Goal: Task Accomplishment & Management: Manage account settings

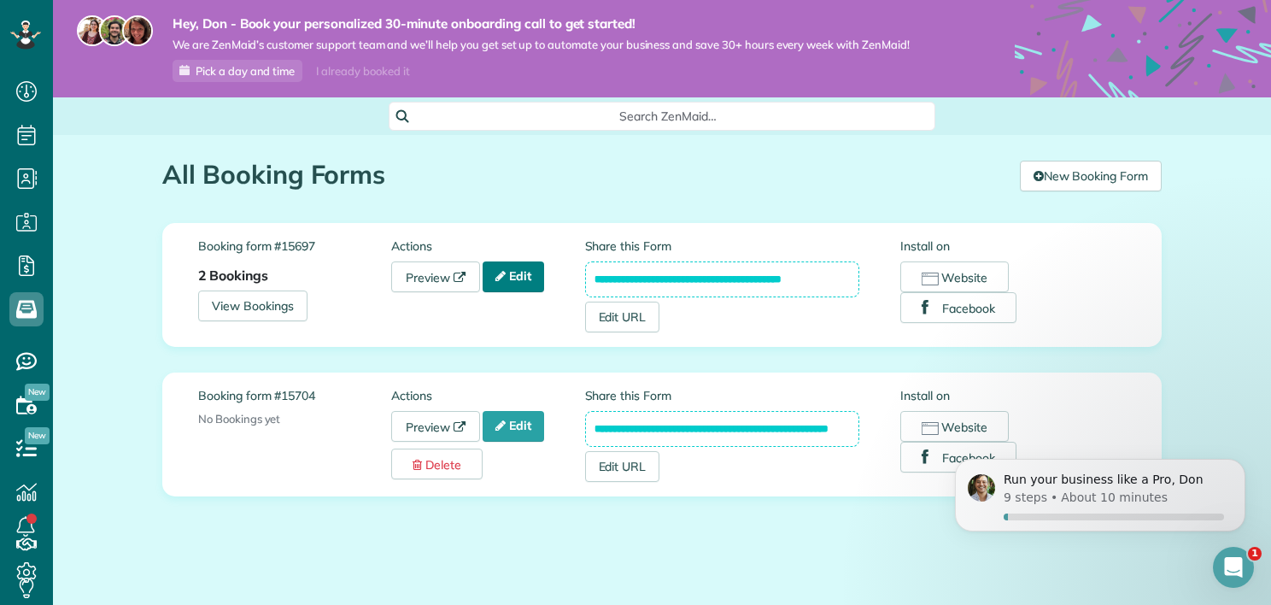
click at [521, 278] on link "Edit" at bounding box center [512, 276] width 61 height 31
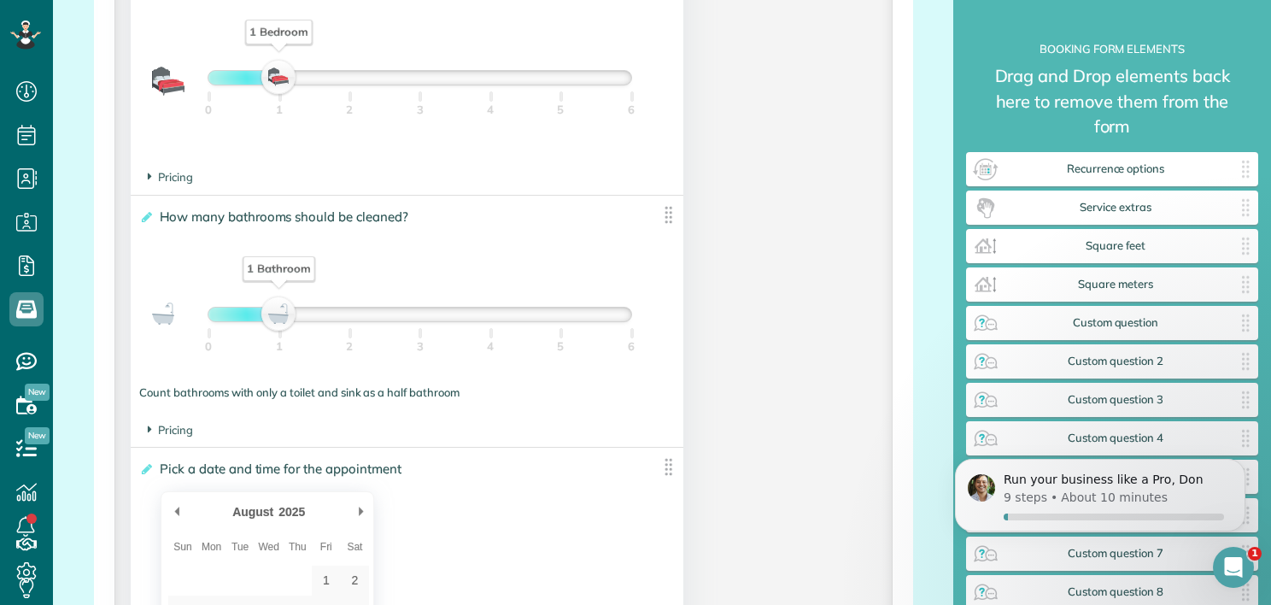
scroll to position [1151, 0]
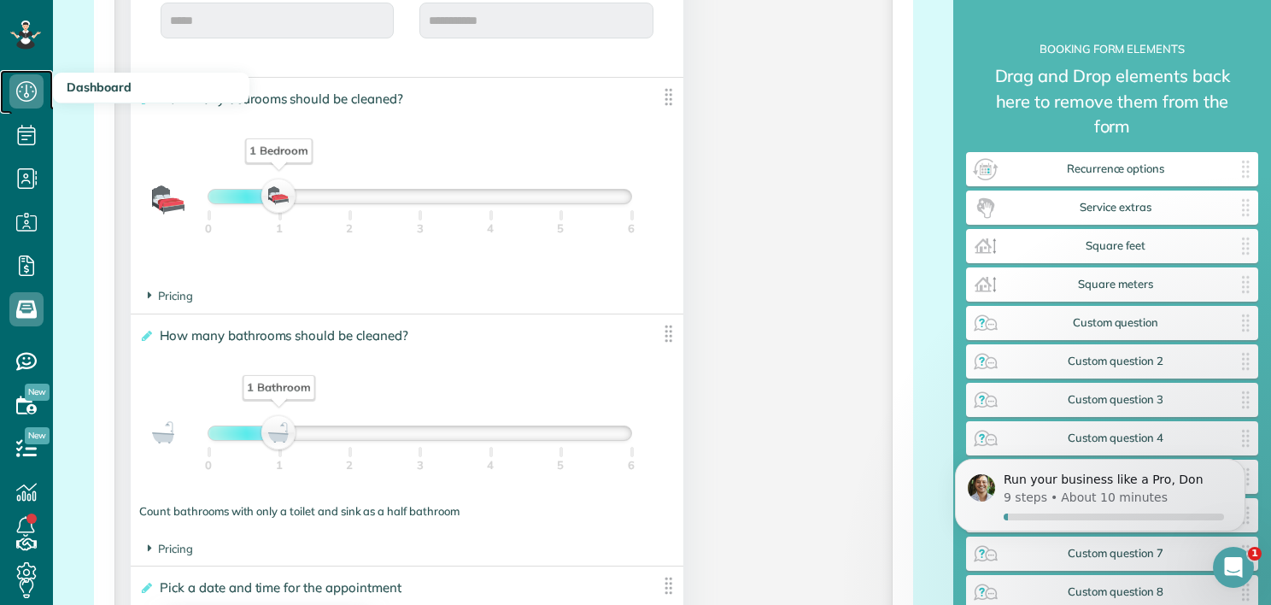
click at [33, 94] on icon at bounding box center [26, 91] width 34 height 34
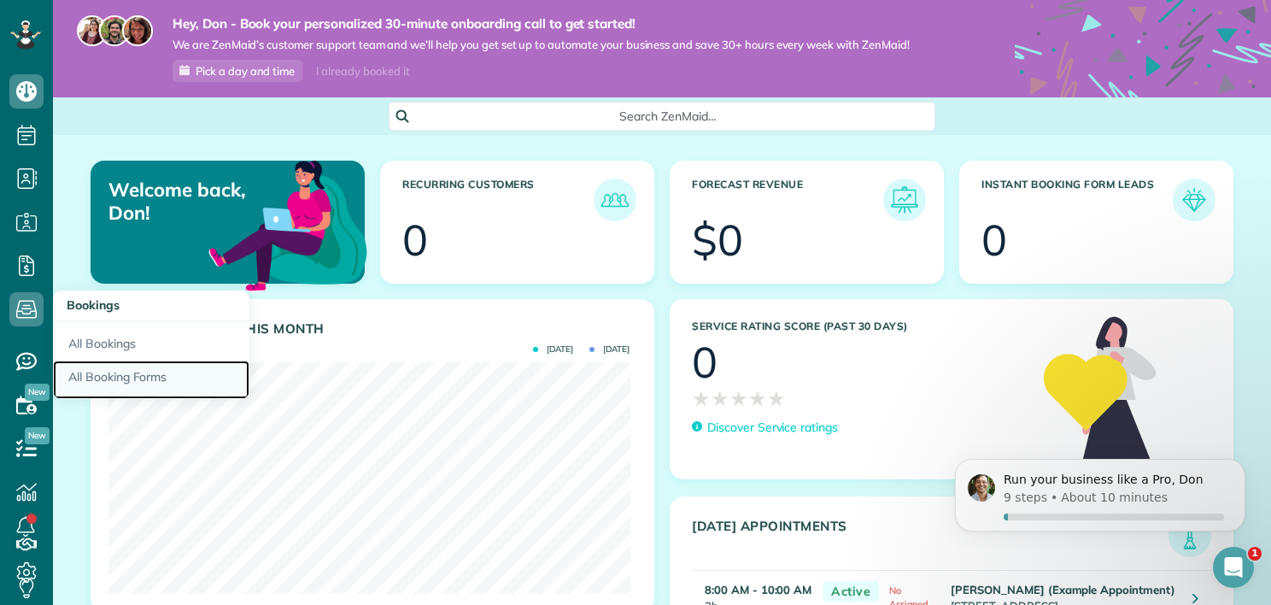
click at [102, 376] on link "All Booking Forms" at bounding box center [151, 379] width 196 height 39
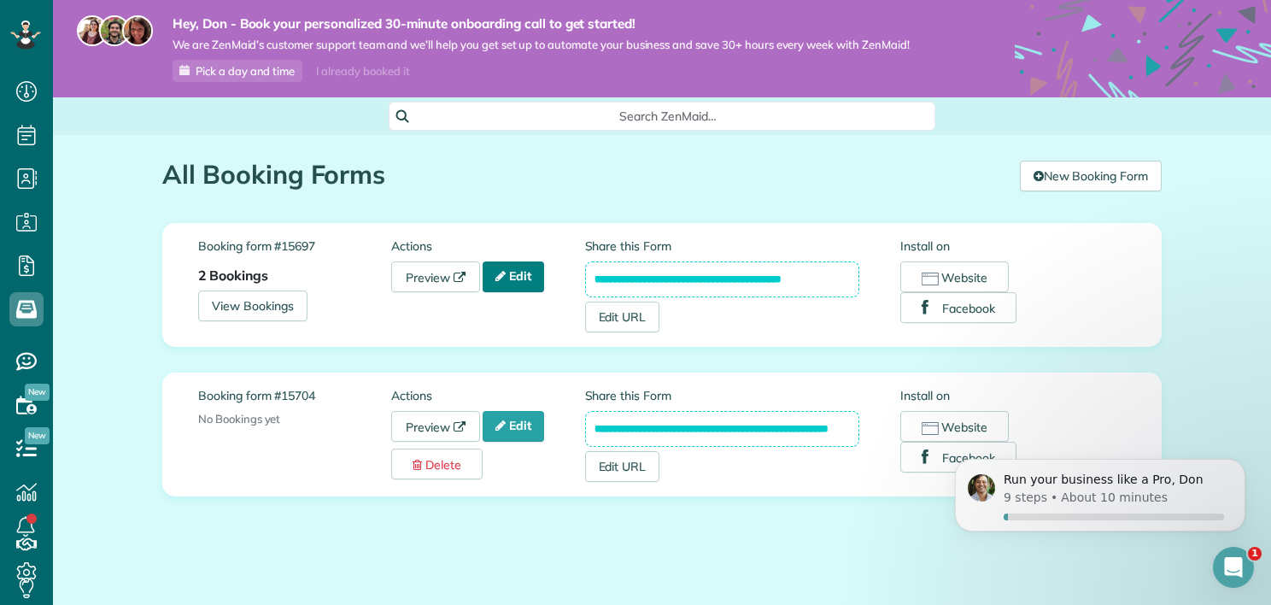
click at [509, 283] on link "Edit" at bounding box center [512, 276] width 61 height 31
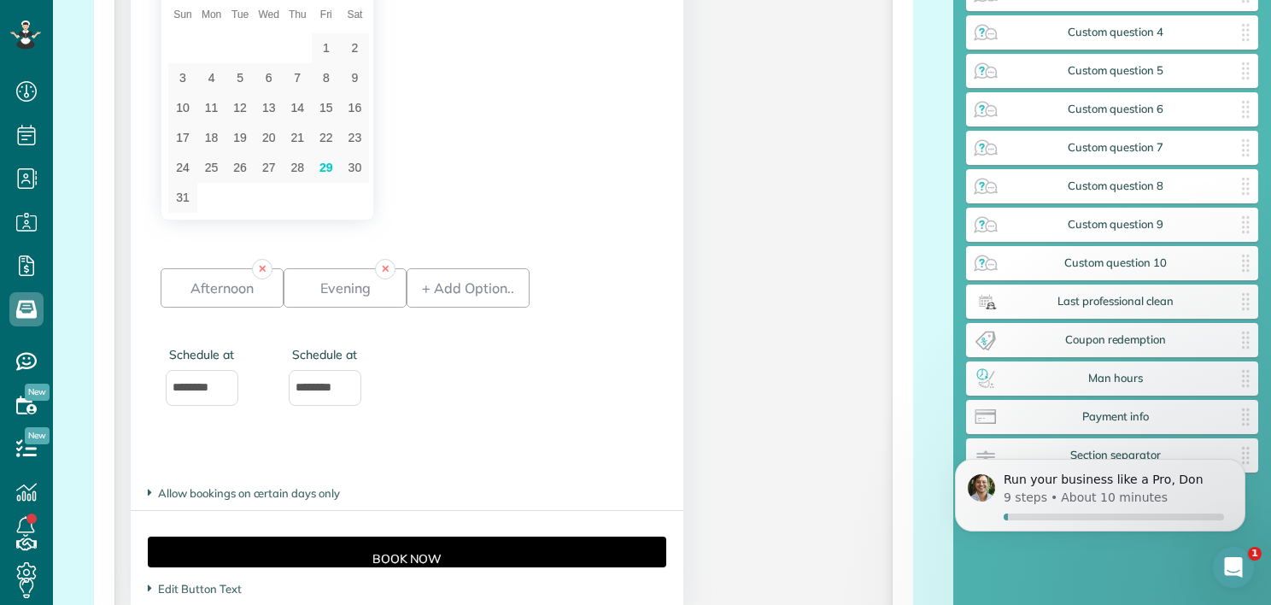
scroll to position [1879, 0]
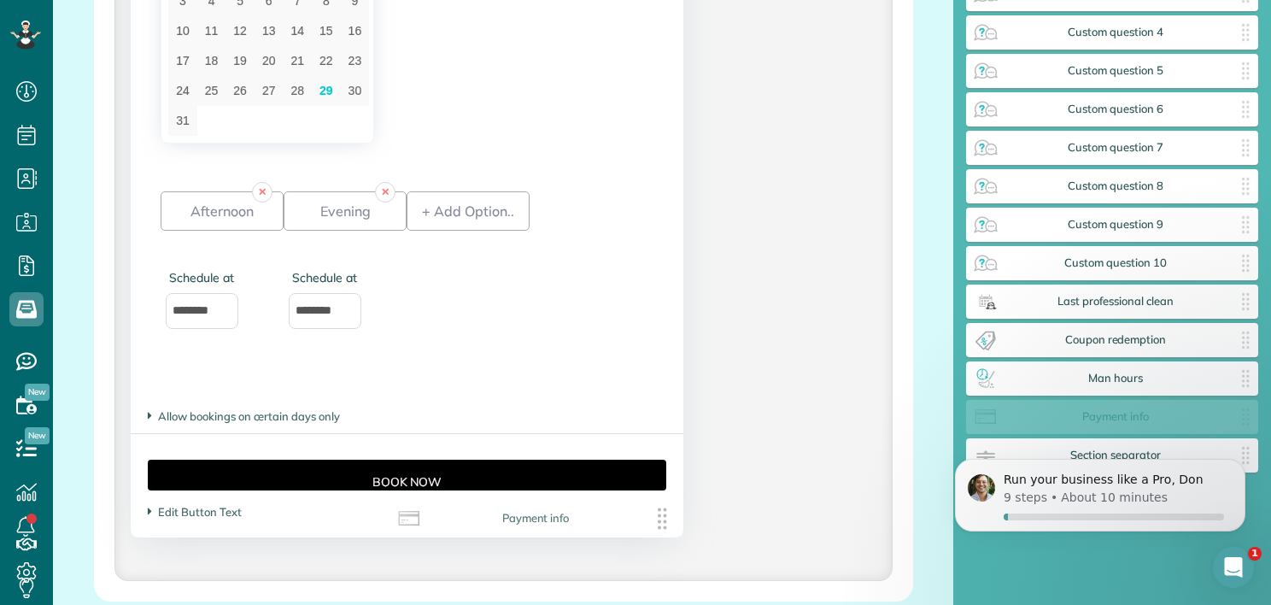
drag, startPoint x: 1120, startPoint y: 420, endPoint x: 543, endPoint y: 522, distance: 586.1
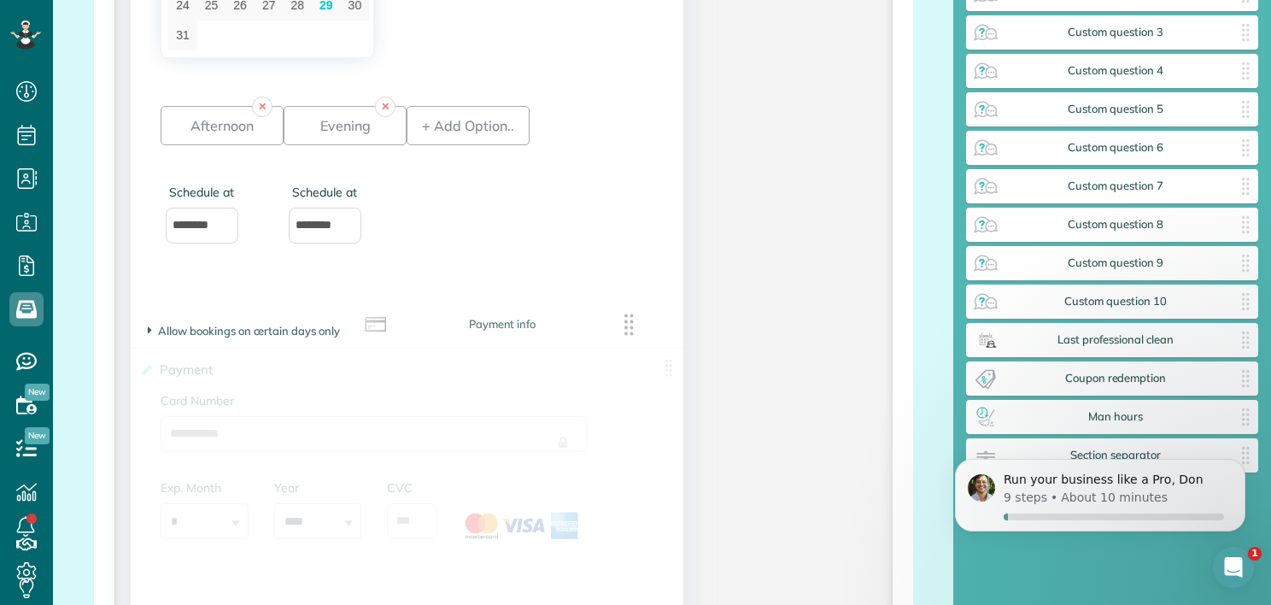
scroll to position [367, 0]
drag, startPoint x: 1116, startPoint y: 421, endPoint x: 290, endPoint y: 379, distance: 826.8
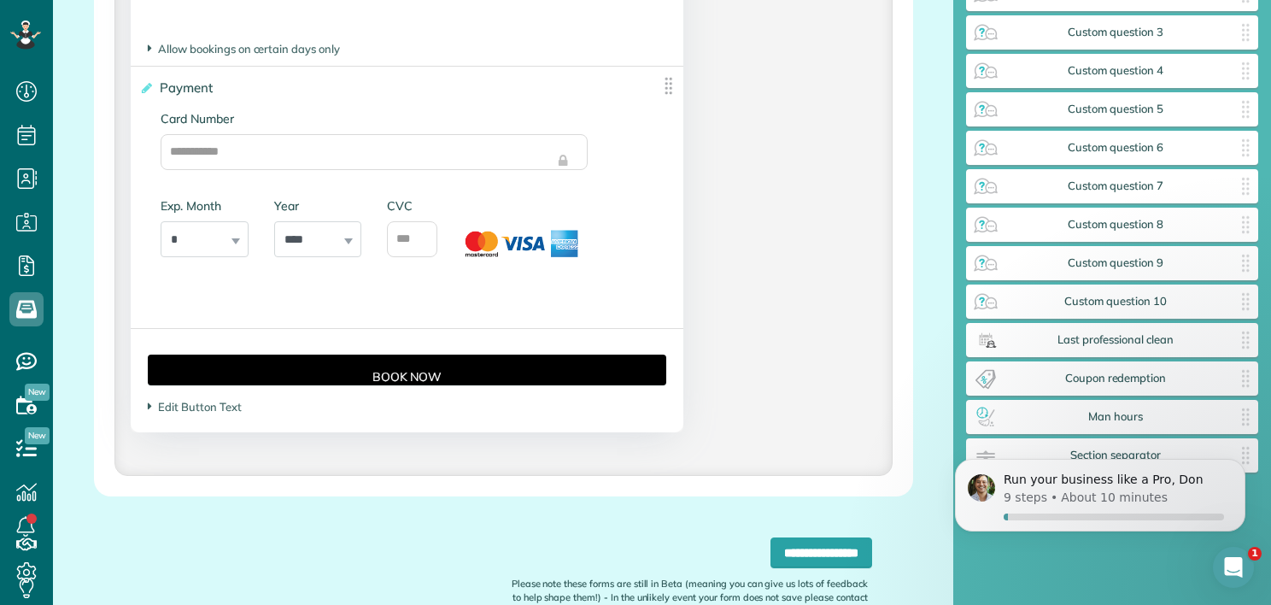
scroll to position [2353, 0]
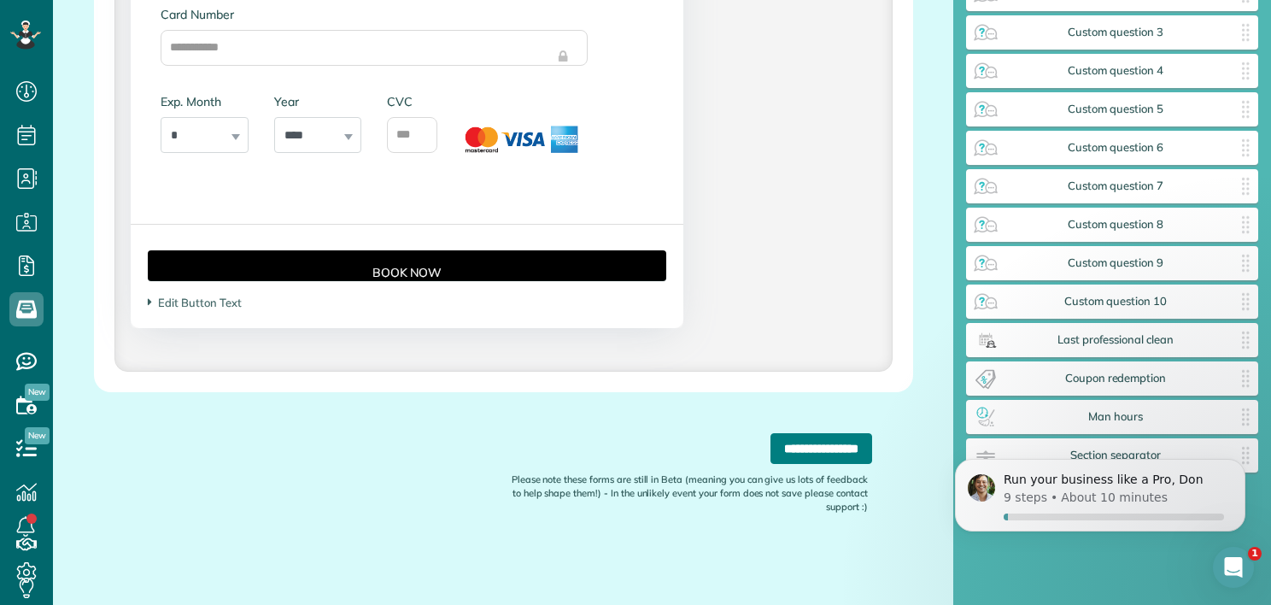
click at [789, 450] on input "**********" at bounding box center [821, 448] width 102 height 31
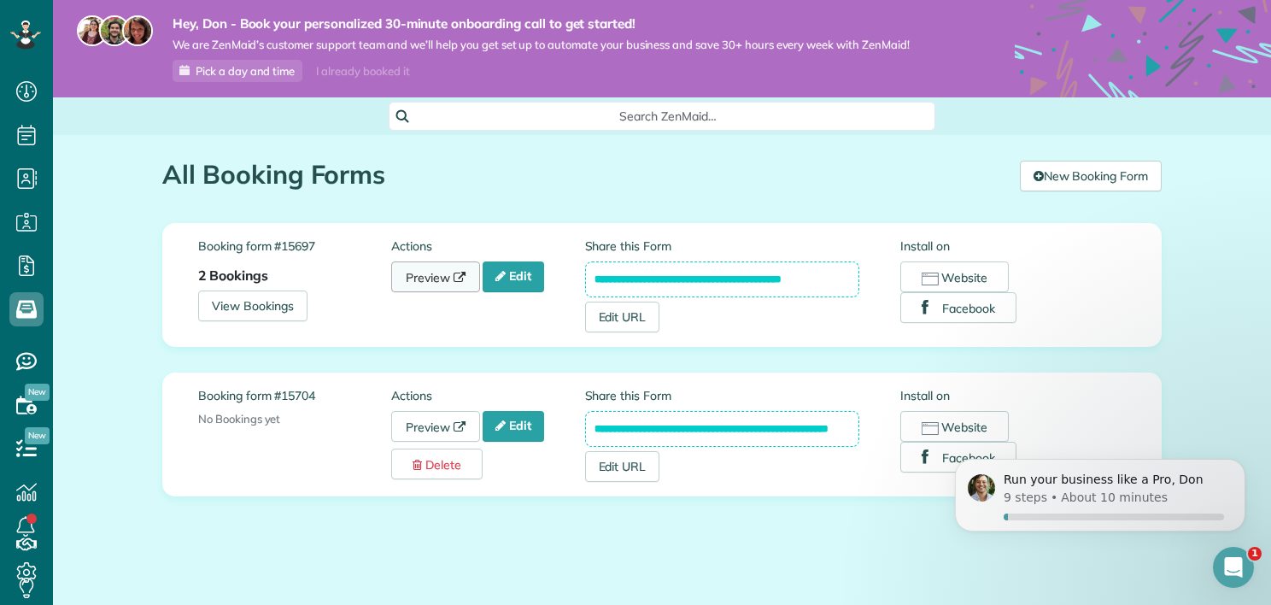
click at [430, 278] on link "Preview" at bounding box center [435, 276] width 89 height 31
click at [507, 282] on link "Edit" at bounding box center [512, 276] width 61 height 31
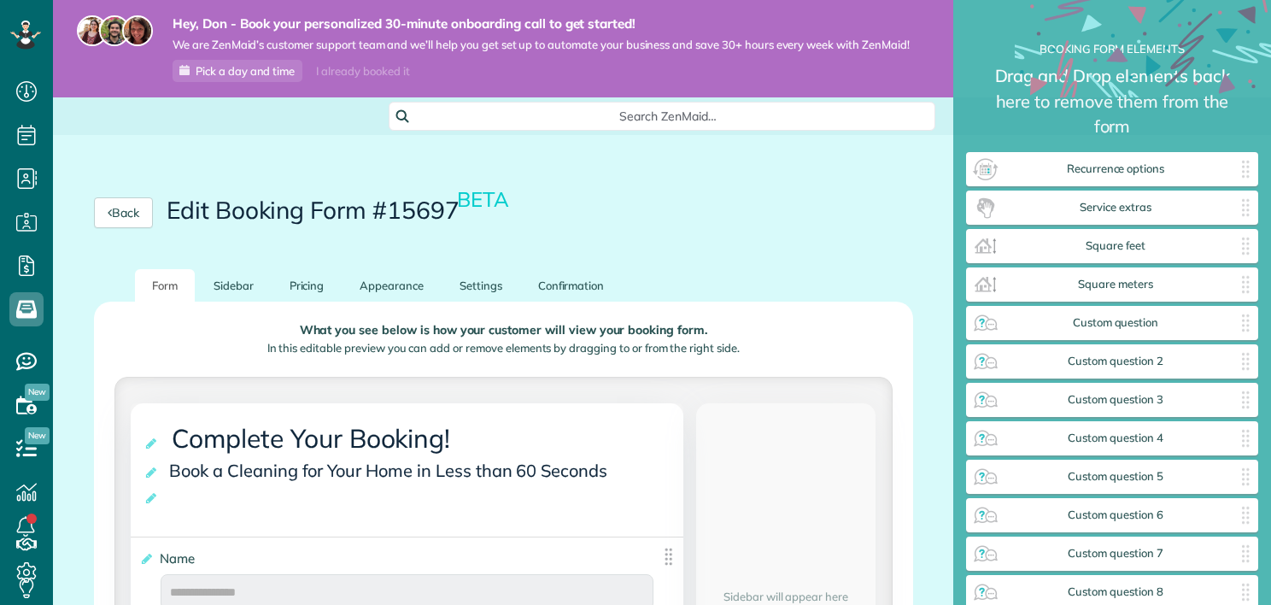
scroll to position [8, 0]
click at [318, 289] on link "Pricing" at bounding box center [306, 285] width 69 height 33
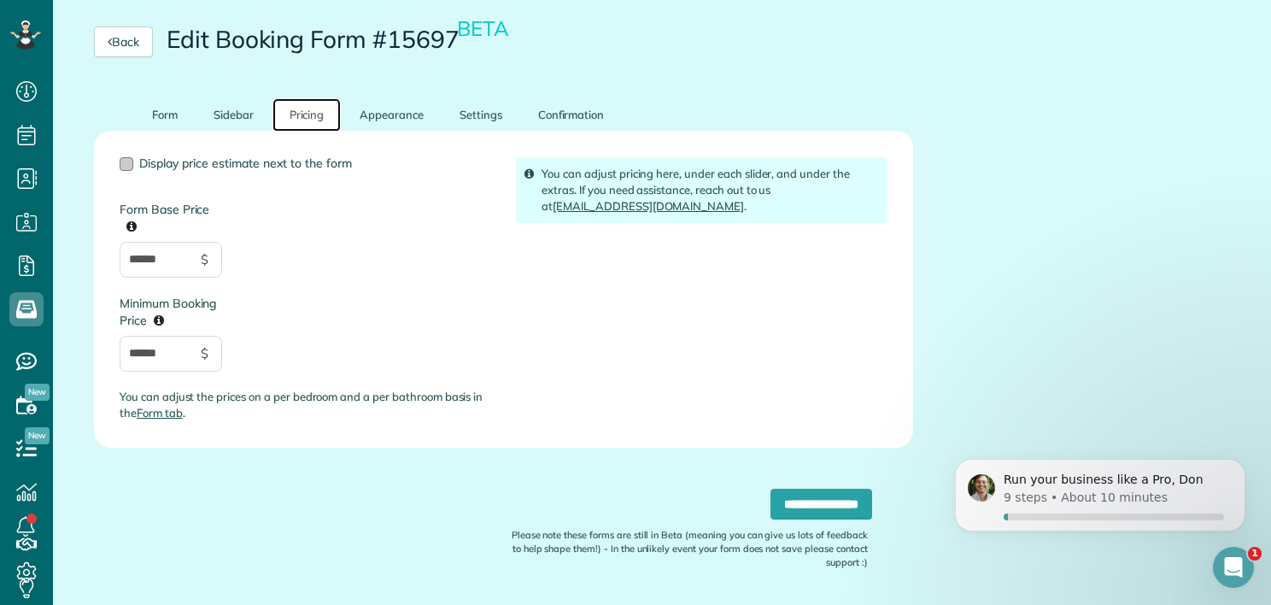
scroll to position [0, 0]
click at [130, 164] on div at bounding box center [127, 164] width 14 height 14
click at [786, 509] on input "**********" at bounding box center [821, 503] width 102 height 31
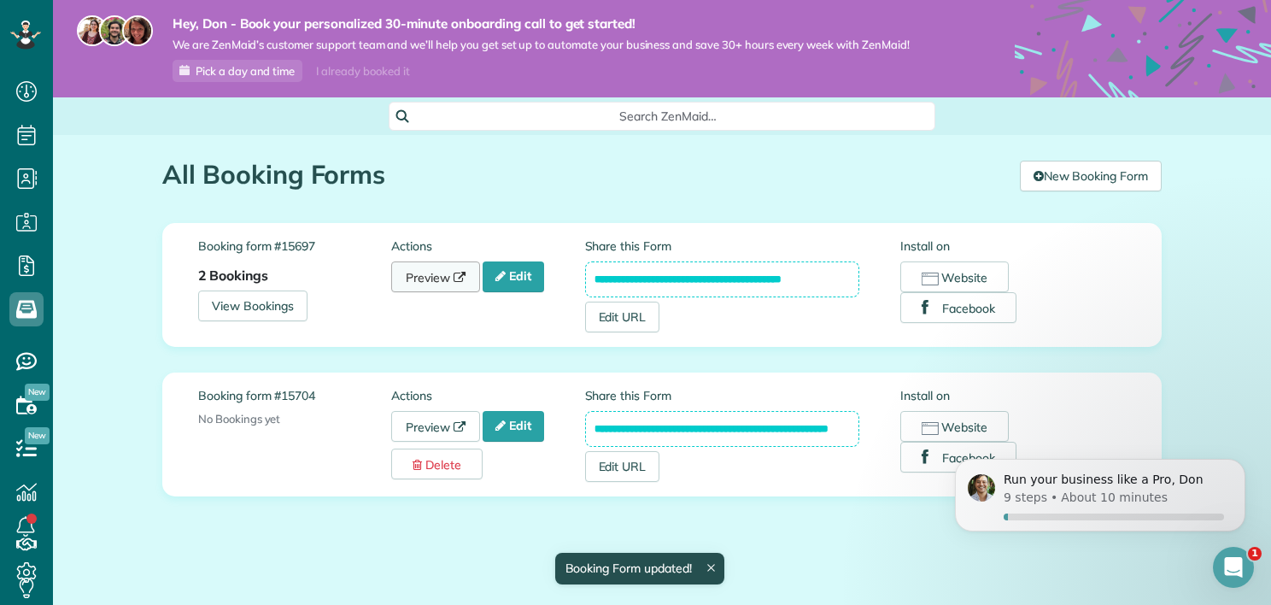
click at [432, 281] on link "Preview" at bounding box center [435, 276] width 89 height 31
click at [228, 308] on link "View Bookings" at bounding box center [252, 305] width 109 height 31
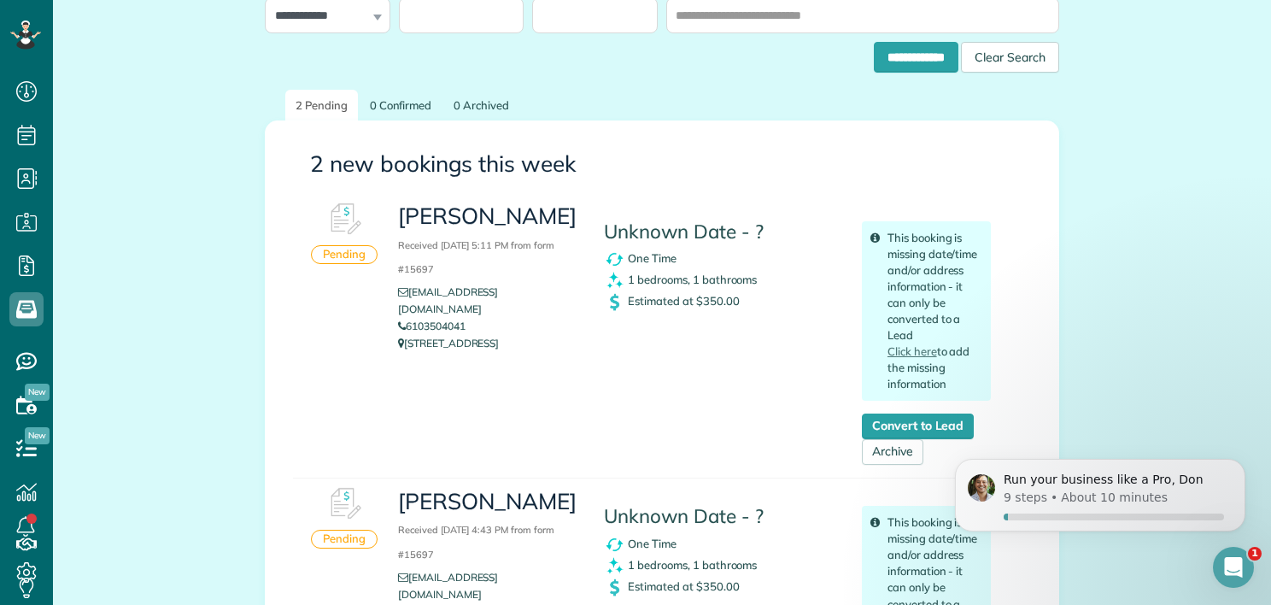
scroll to position [134, 0]
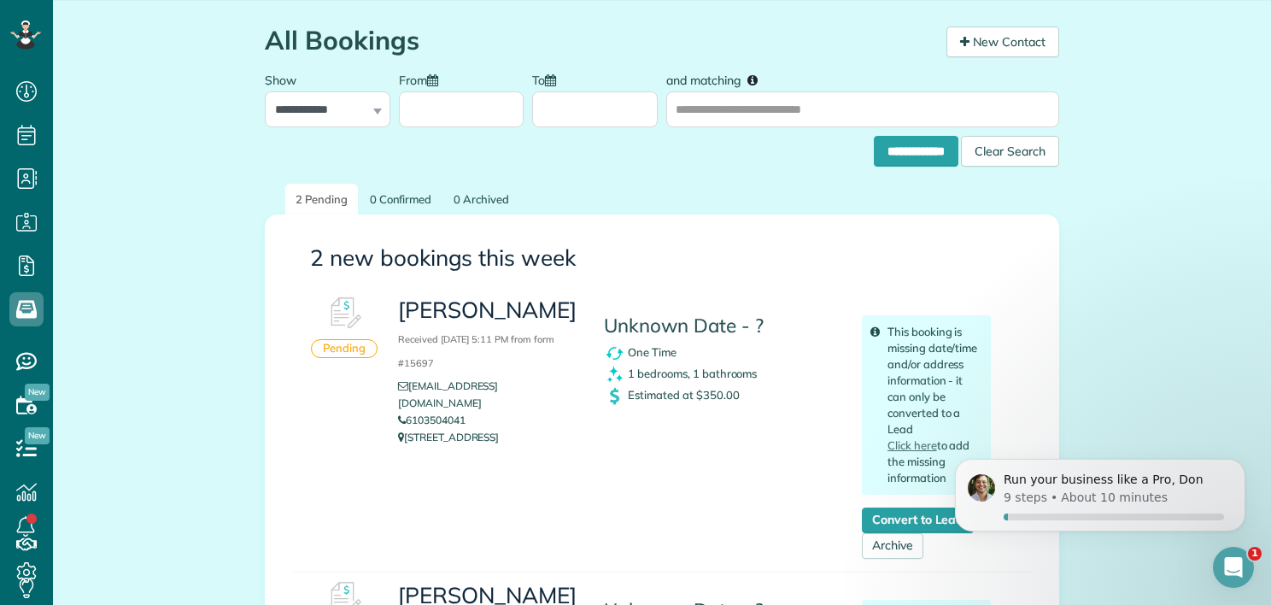
click at [344, 316] on img at bounding box center [344, 313] width 51 height 51
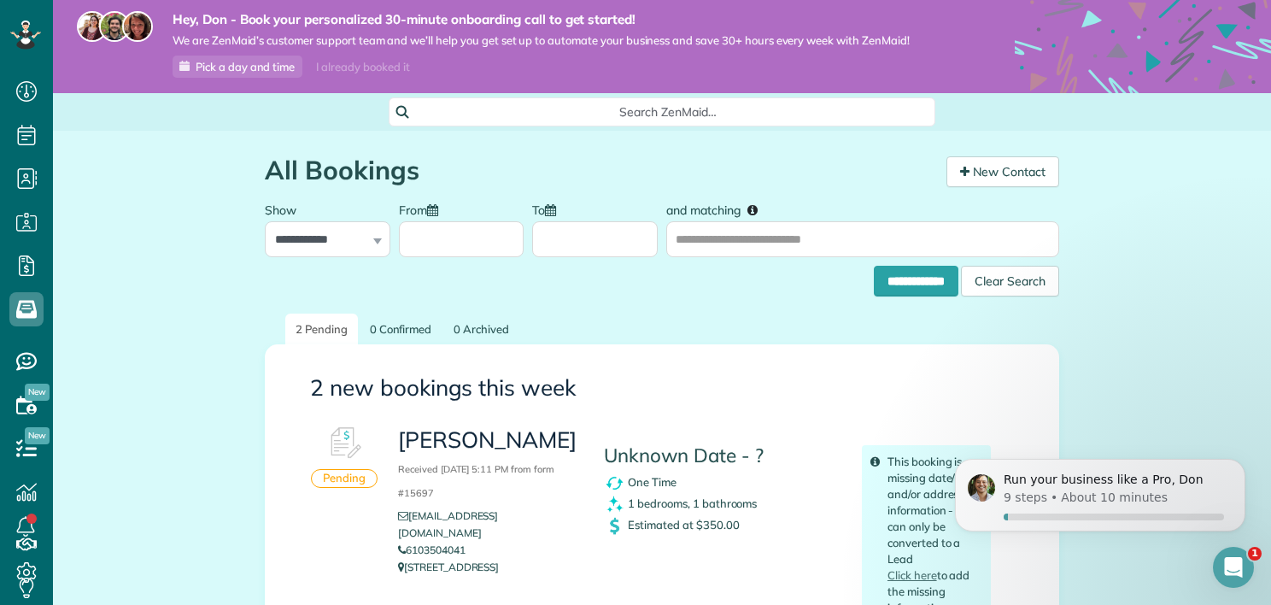
scroll to position [0, 0]
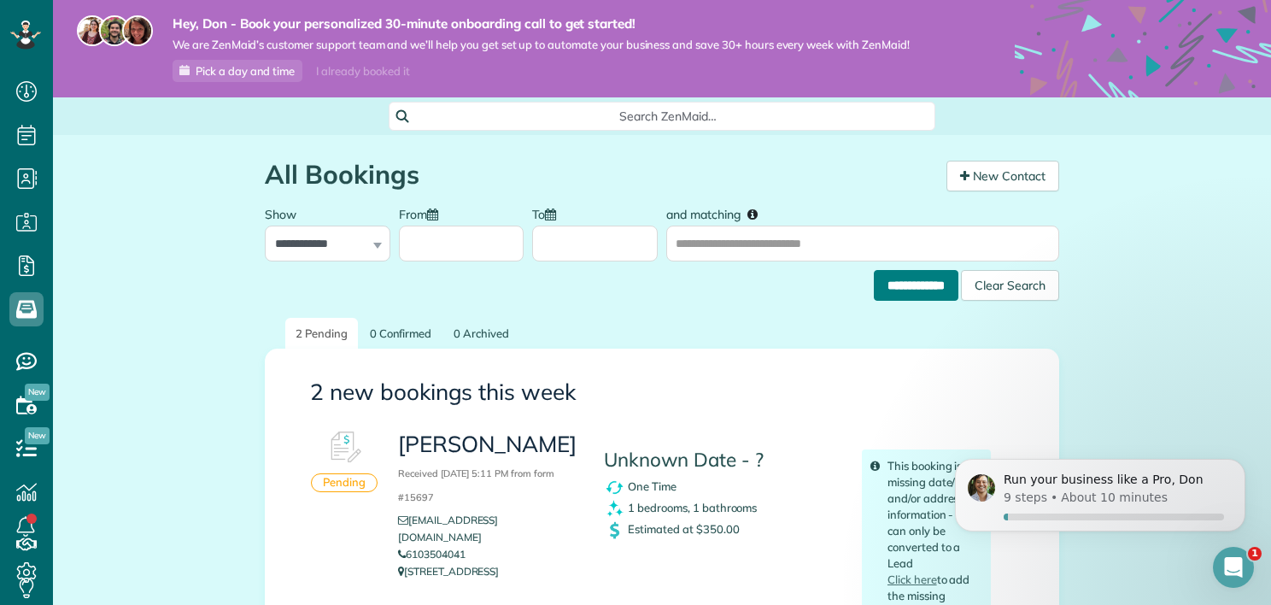
click at [902, 290] on input "**********" at bounding box center [916, 285] width 85 height 31
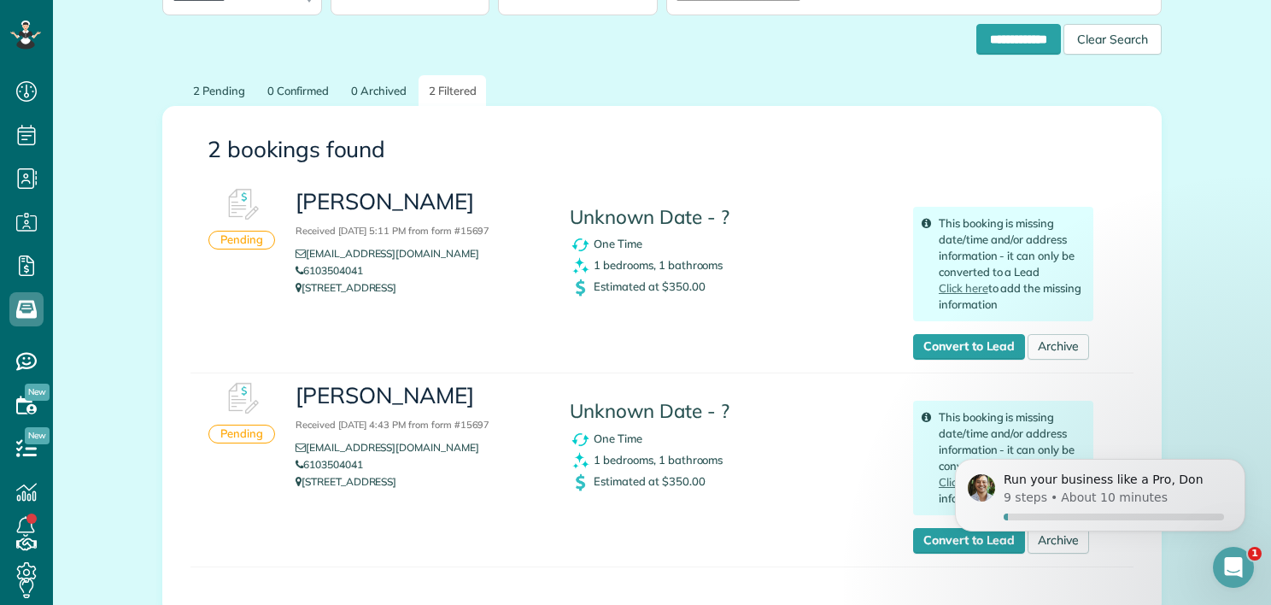
scroll to position [256, 0]
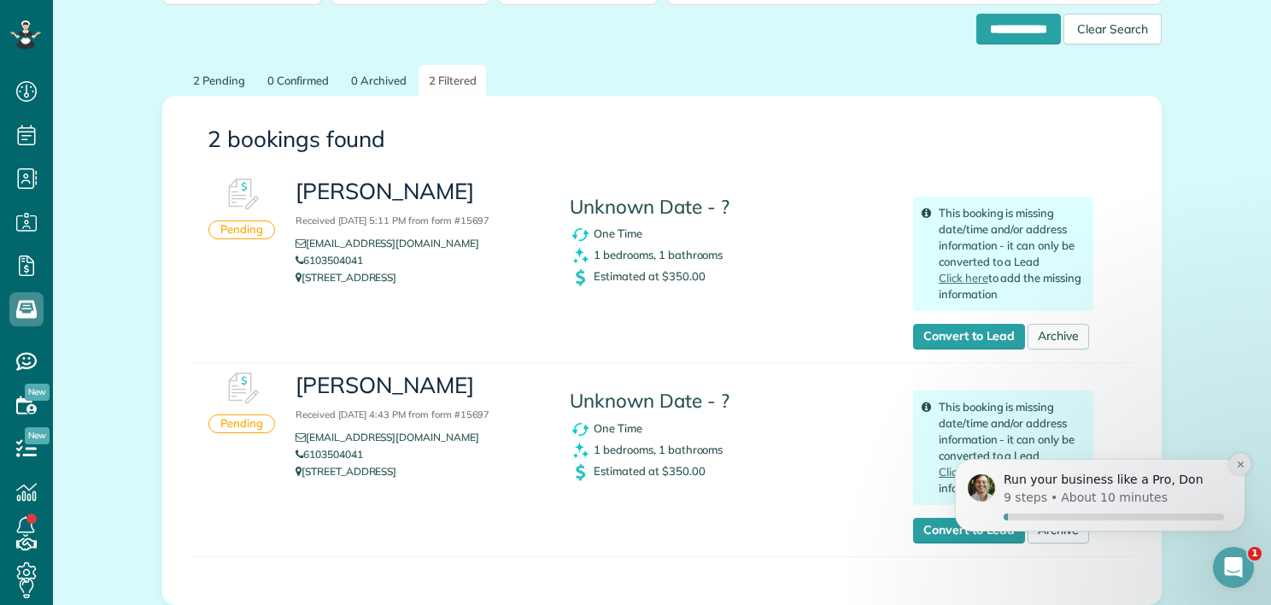
click at [1232, 463] on button "Dismiss notification" at bounding box center [1240, 464] width 22 height 22
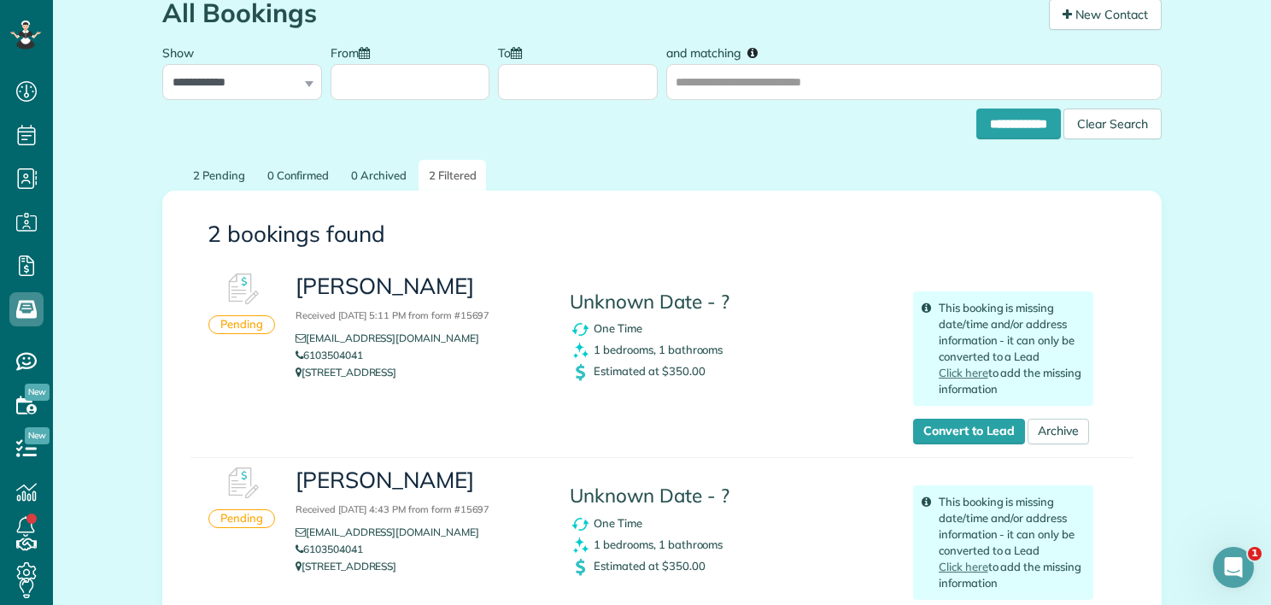
scroll to position [85, 0]
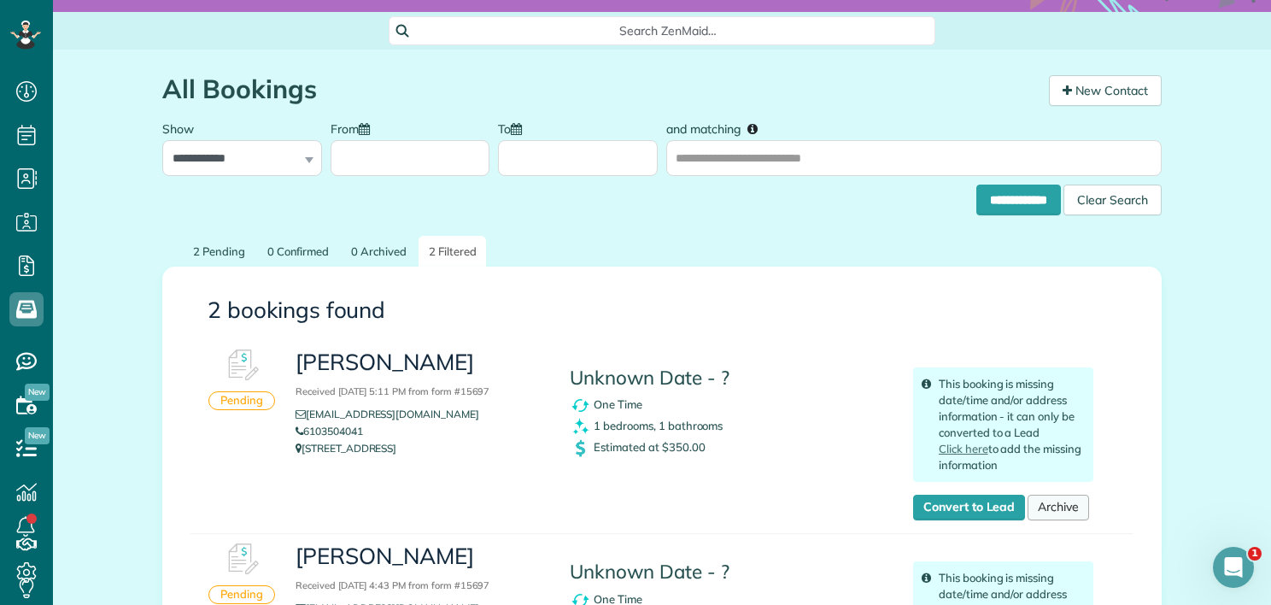
click at [1053, 513] on link "Archive" at bounding box center [1057, 507] width 61 height 26
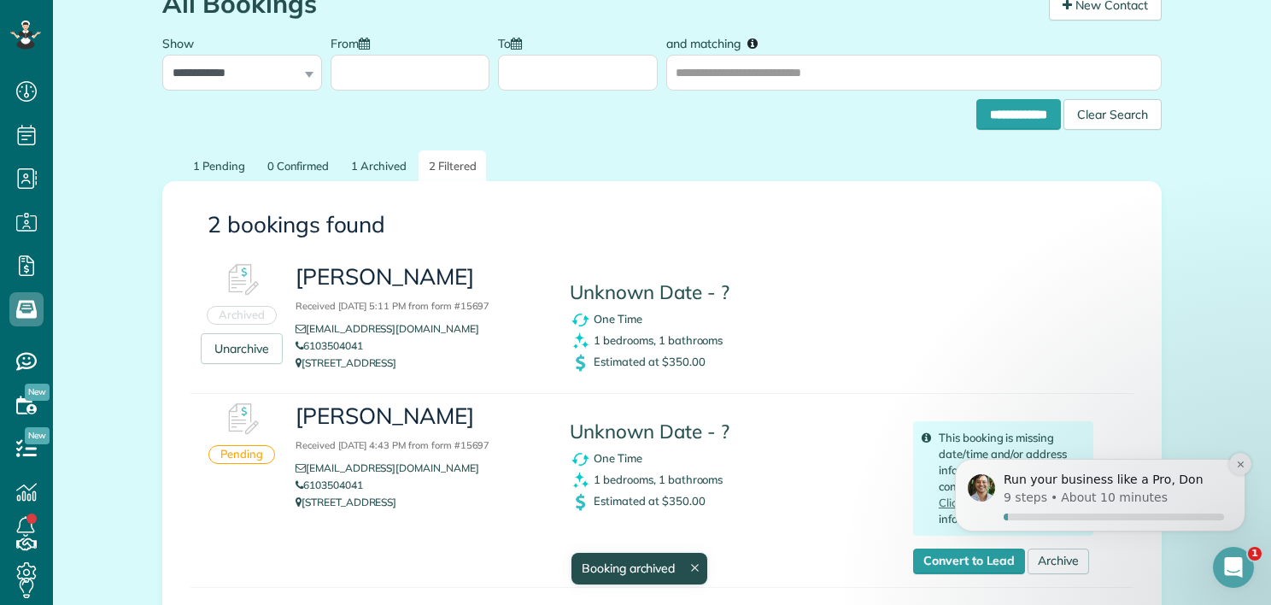
click at [1236, 465] on icon "Dismiss notification" at bounding box center [1240, 463] width 9 height 9
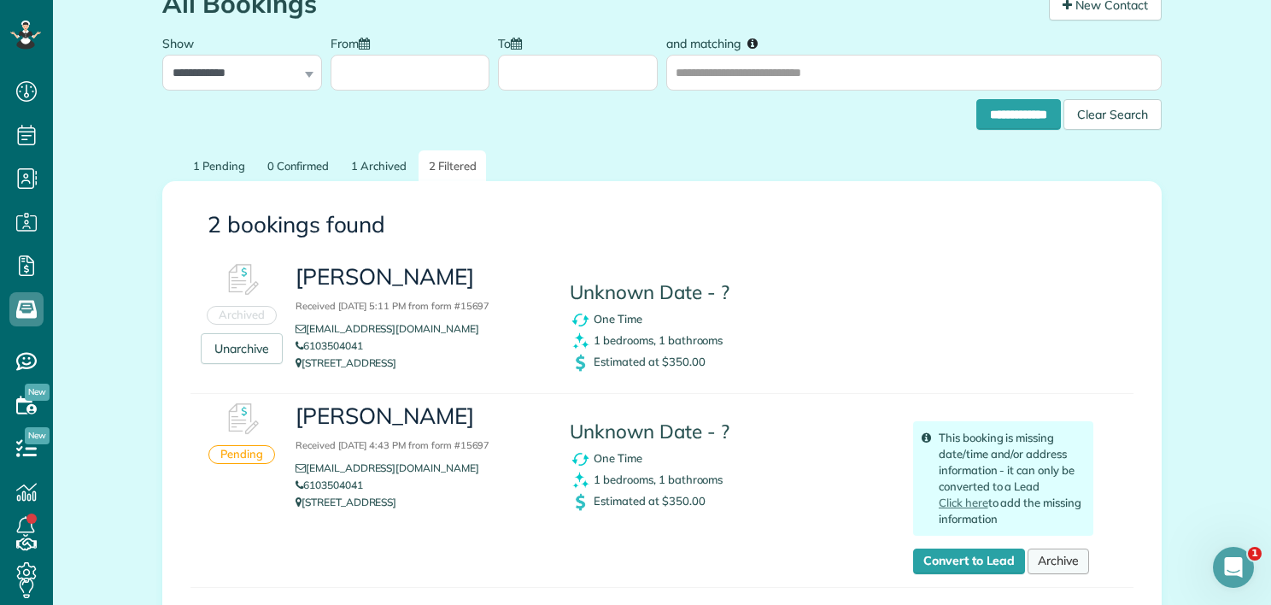
click at [1055, 566] on link "Archive" at bounding box center [1057, 561] width 61 height 26
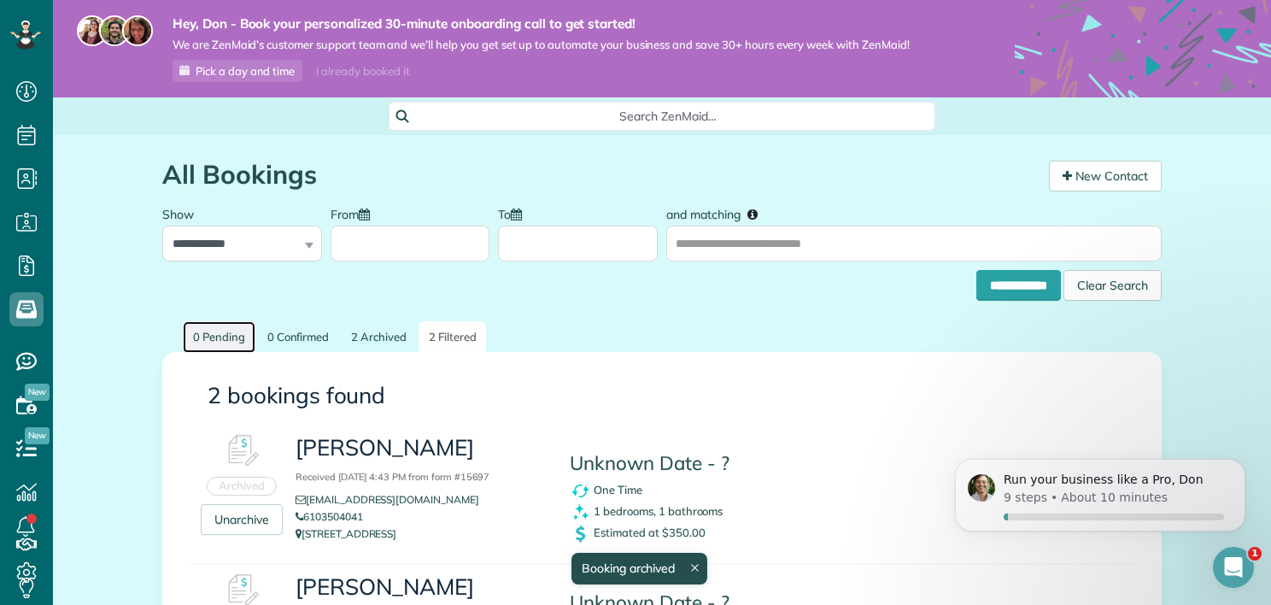
click at [219, 336] on link "0 Pending" at bounding box center [219, 337] width 73 height 32
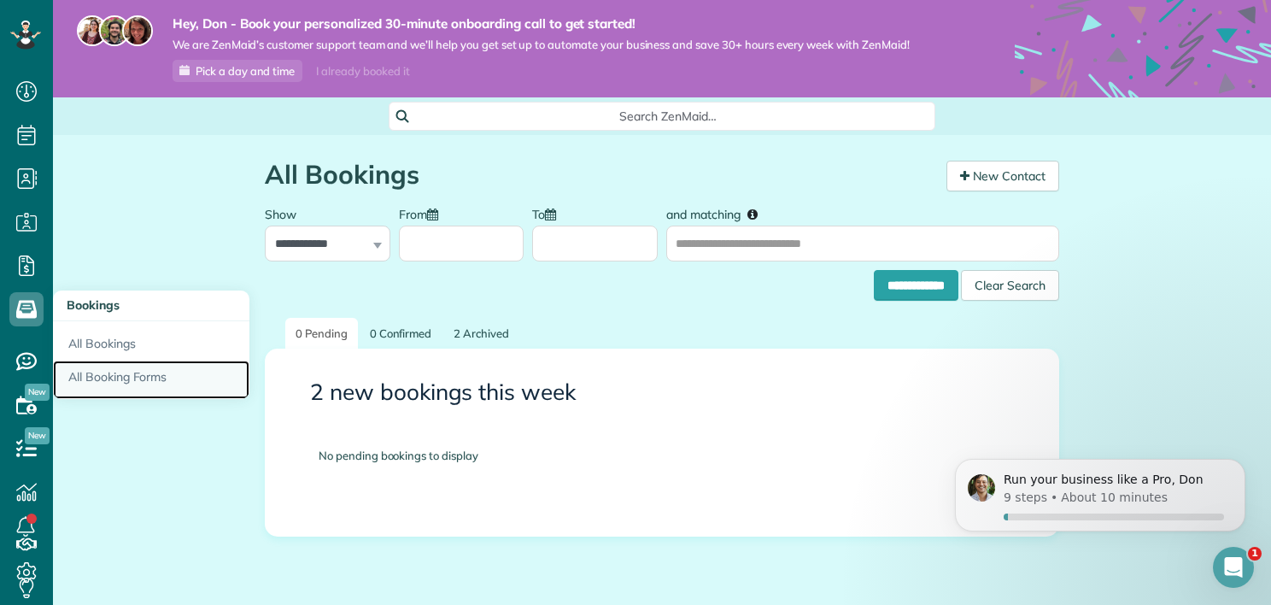
click at [101, 372] on link "All Booking Forms" at bounding box center [151, 379] width 196 height 39
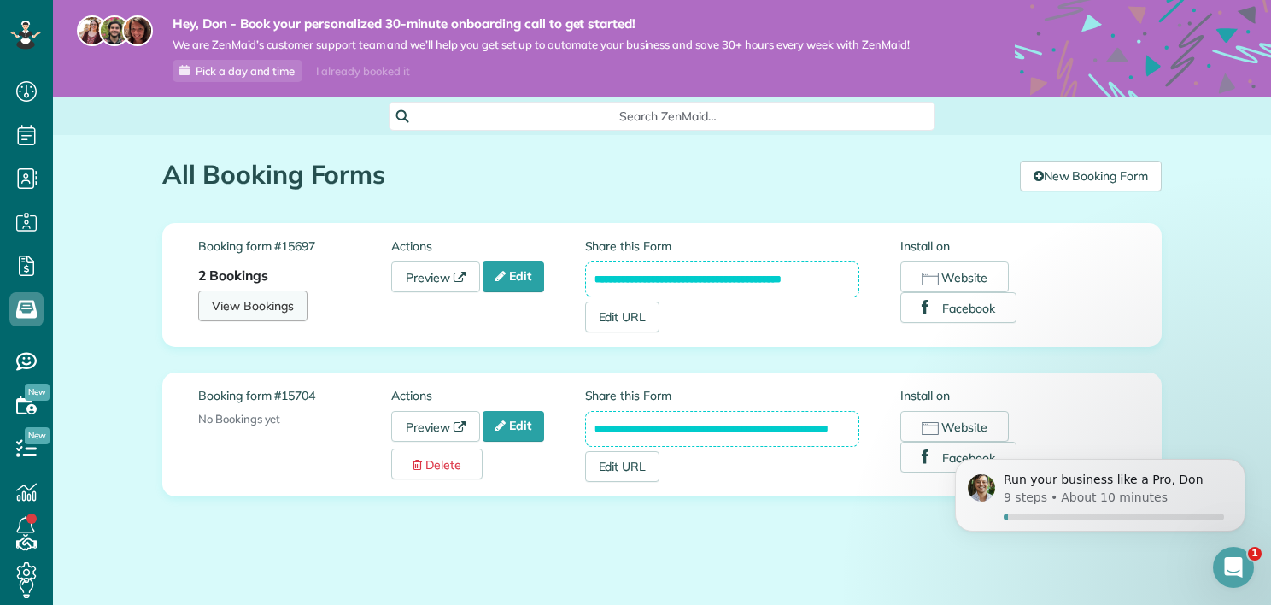
click at [247, 308] on link "View Bookings" at bounding box center [252, 305] width 109 height 31
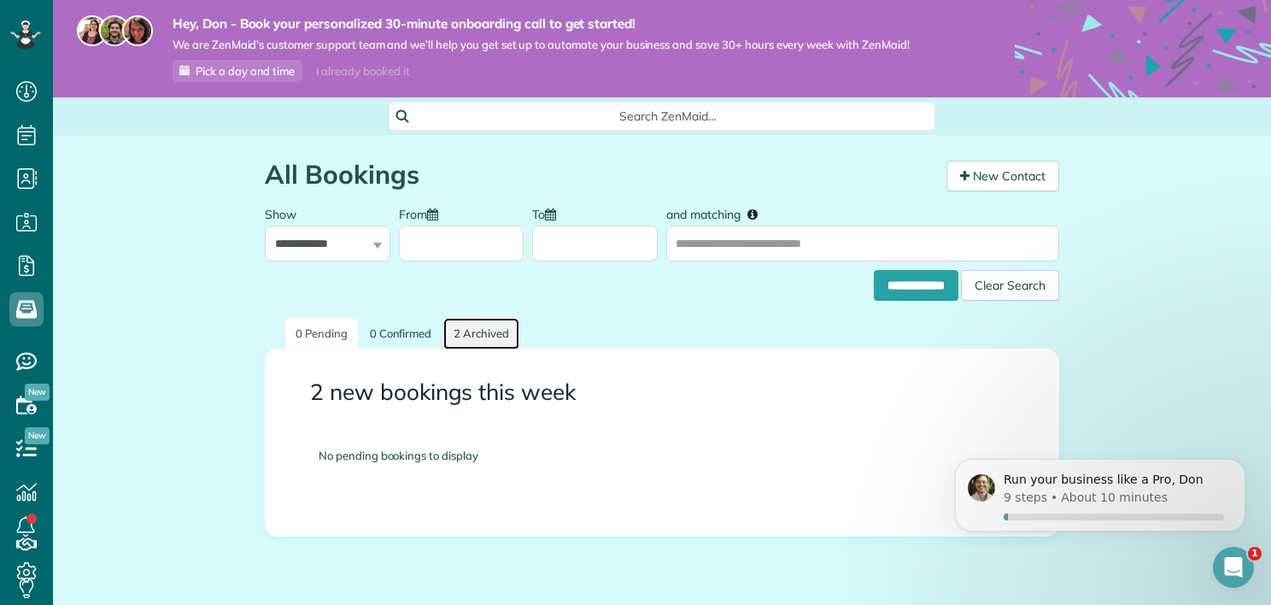
click at [459, 340] on link "2 Archived" at bounding box center [481, 334] width 76 height 32
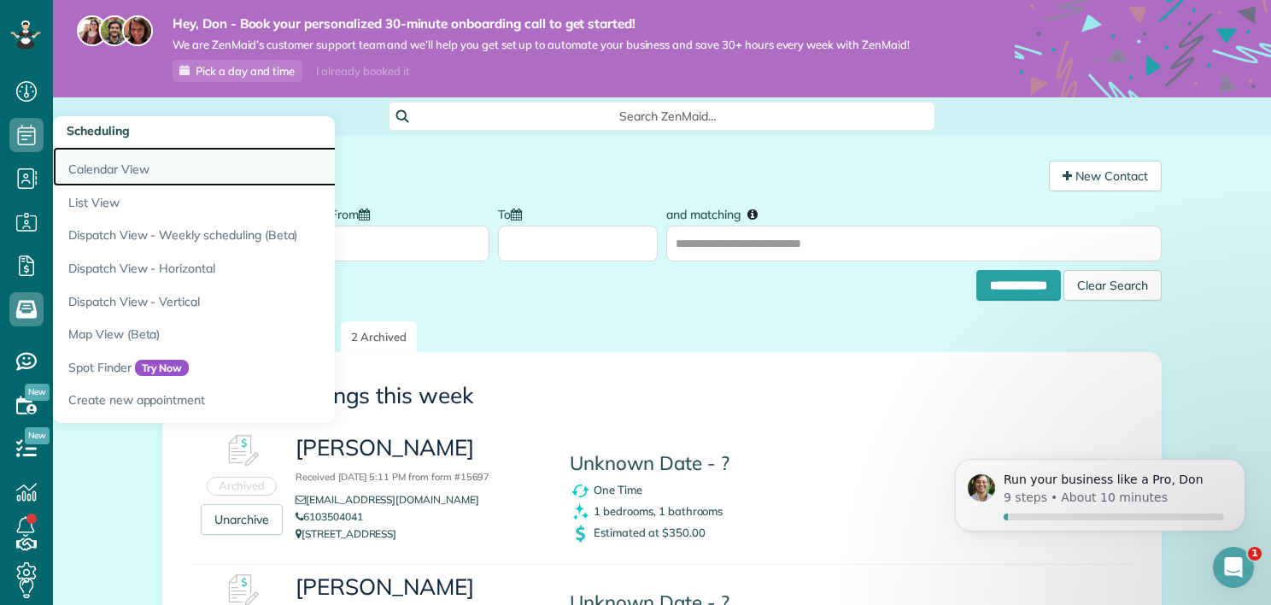
click at [103, 174] on link "Calendar View" at bounding box center [266, 166] width 427 height 39
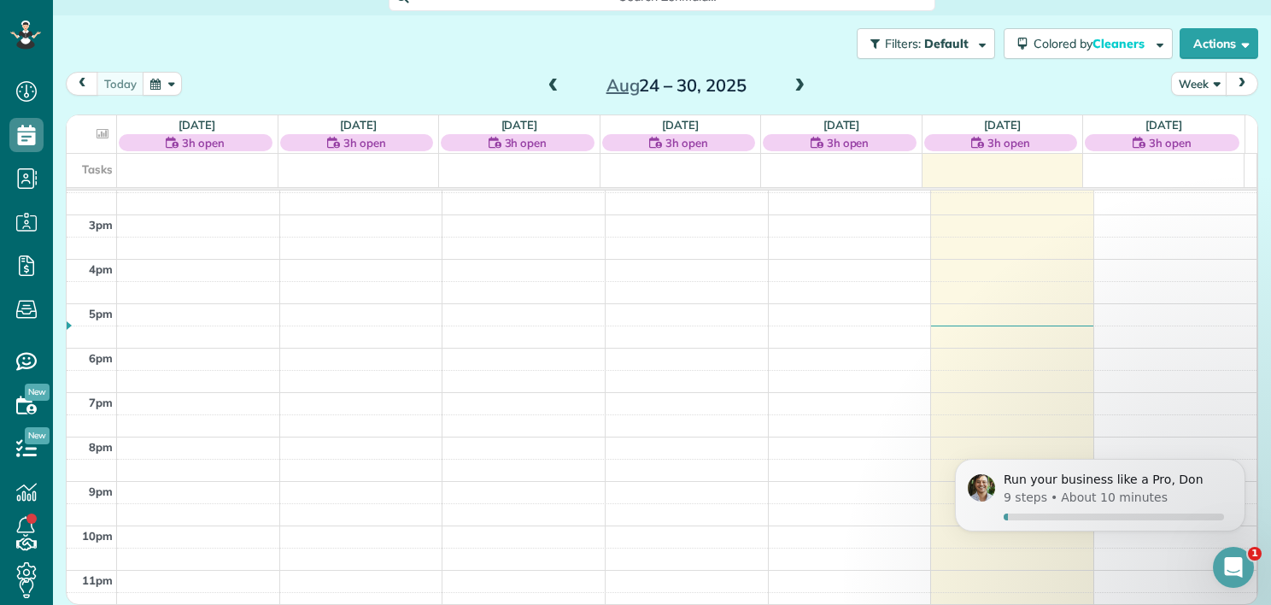
scroll to position [385, 0]
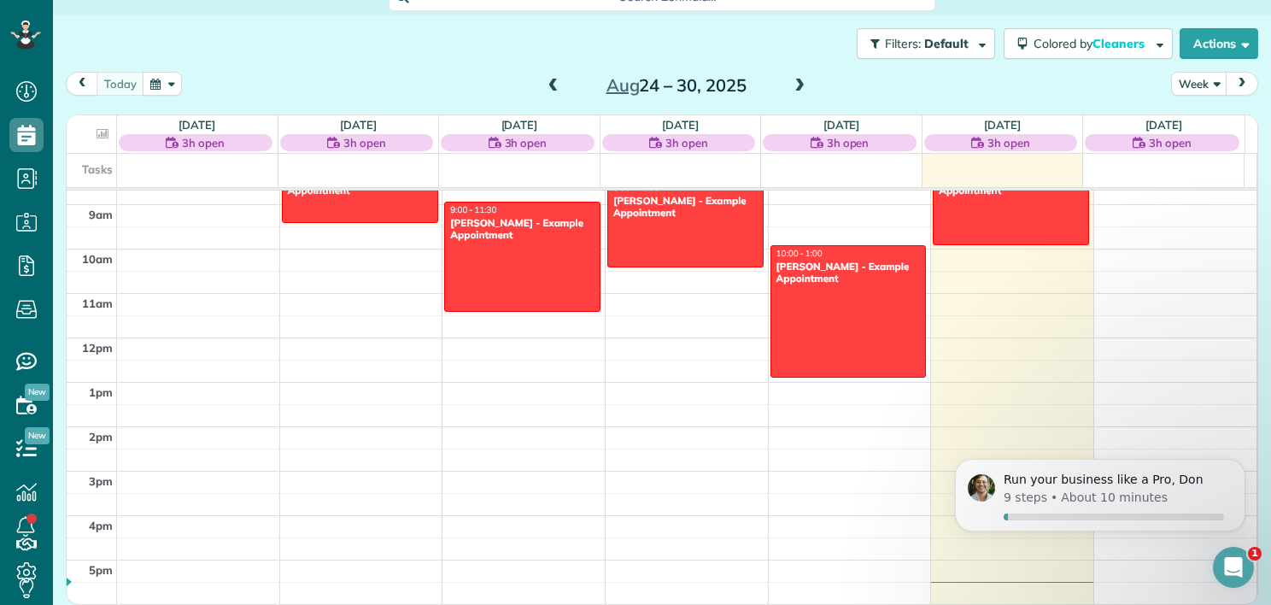
click at [794, 87] on span at bounding box center [799, 86] width 19 height 15
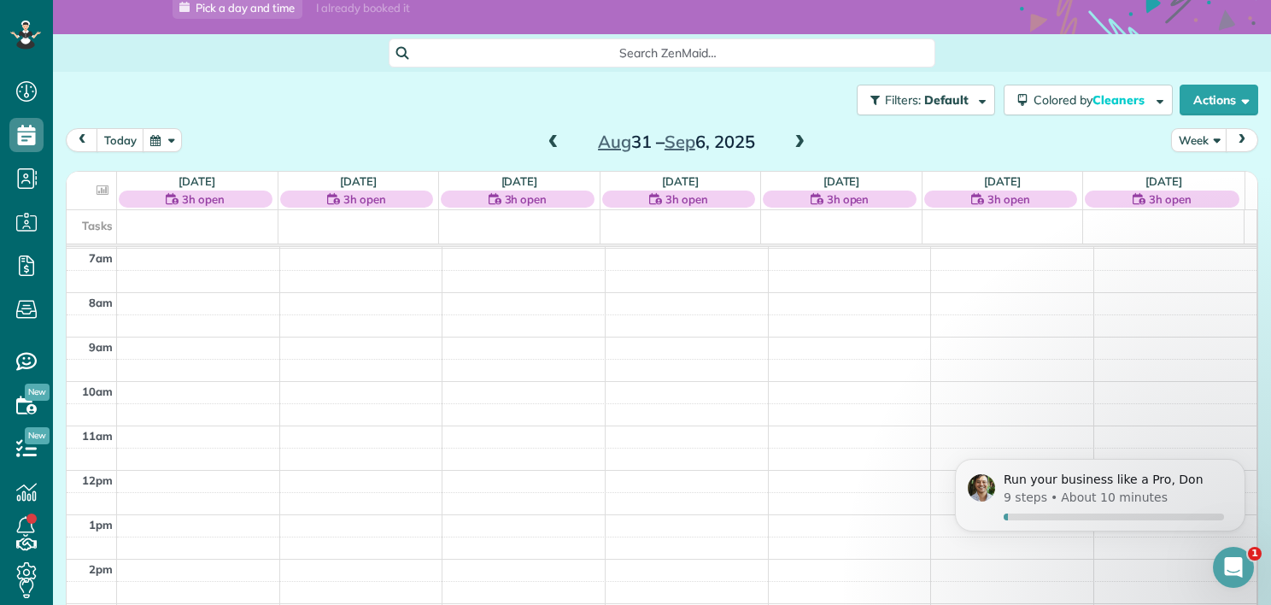
scroll to position [0, 0]
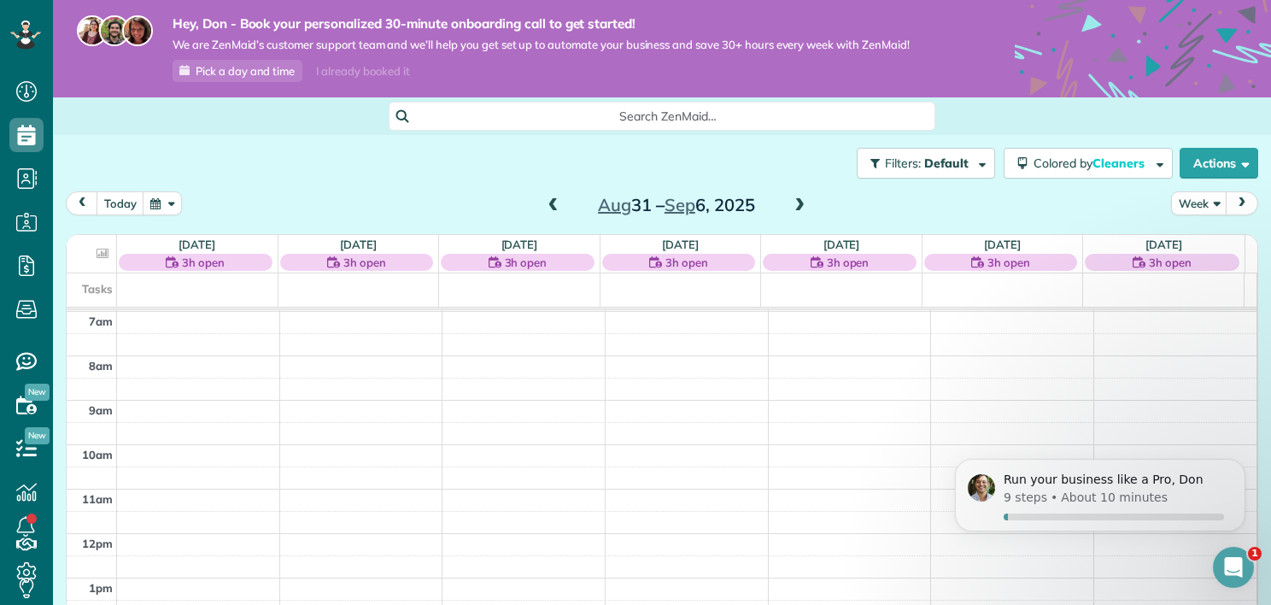
click at [550, 210] on span at bounding box center [553, 205] width 19 height 15
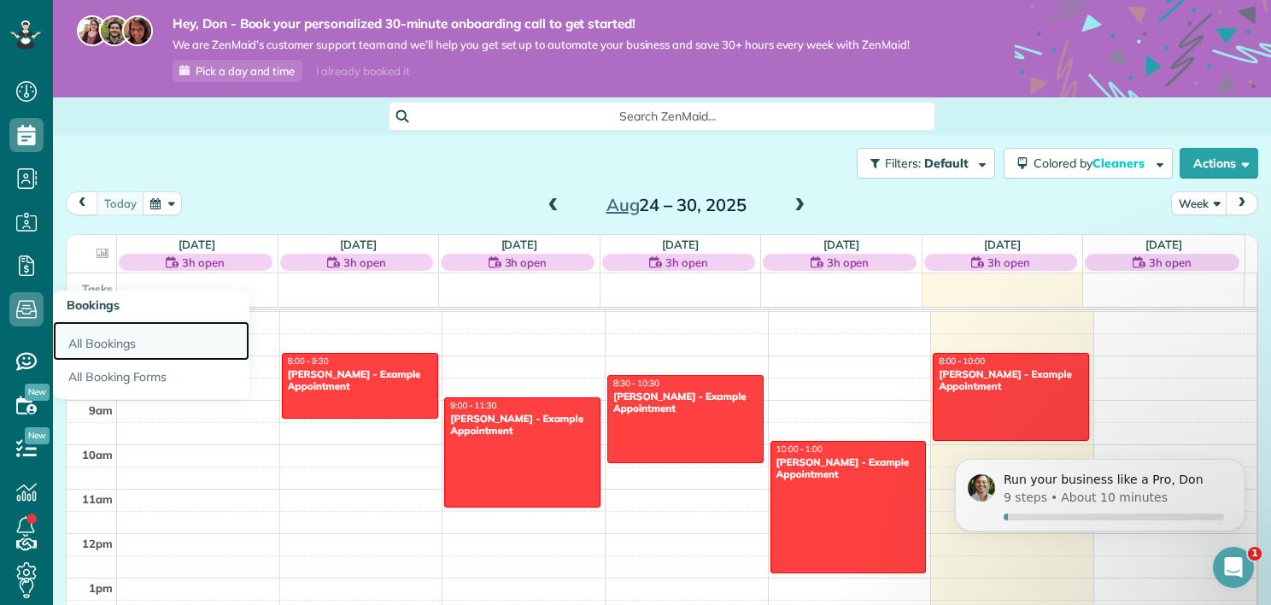
click at [93, 343] on link "All Bookings" at bounding box center [151, 340] width 196 height 39
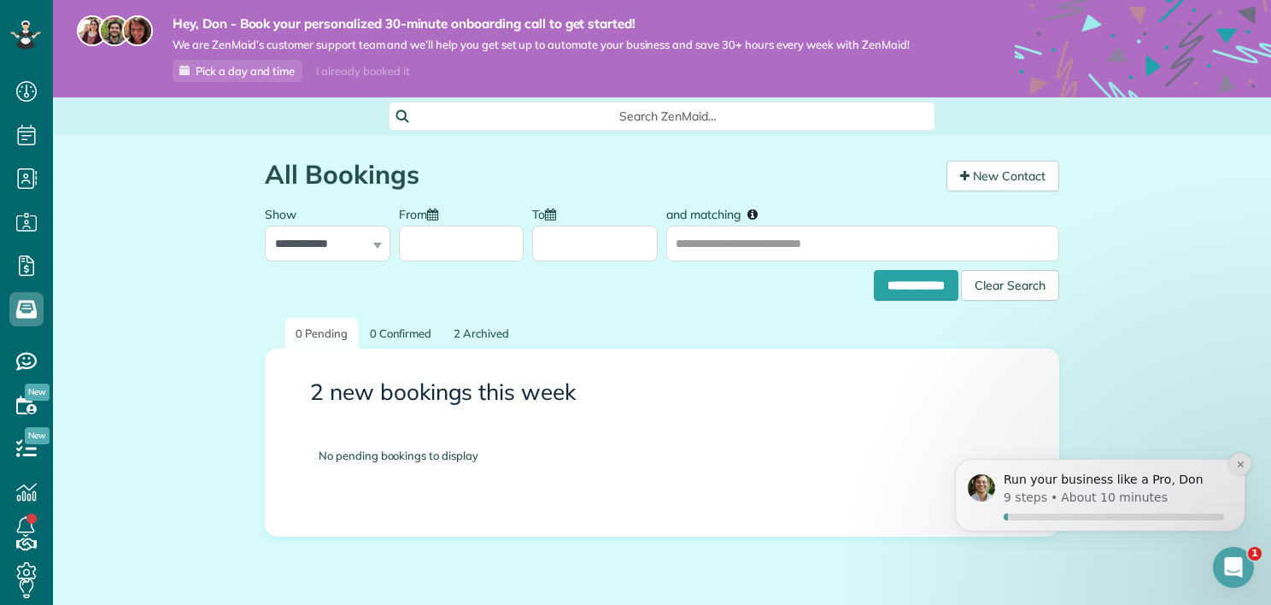
click at [1236, 468] on icon "Dismiss notification" at bounding box center [1240, 463] width 9 height 9
